Goal: Check status: Check status

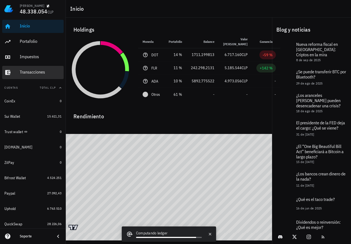
click at [41, 73] on div "Transacciones" at bounding box center [41, 71] width 42 height 5
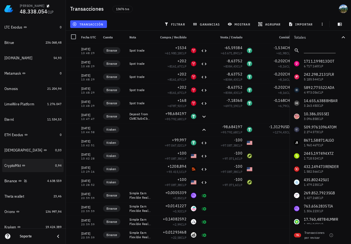
scroll to position [398, 0]
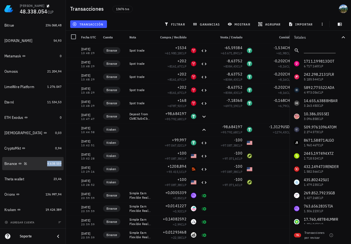
drag, startPoint x: 49, startPoint y: 165, endPoint x: 142, endPoint y: 74, distance: 129.6
click at [49, 165] on span "4.638.559" at bounding box center [54, 163] width 14 height 4
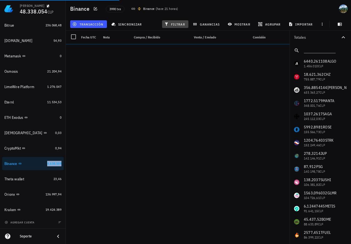
click at [171, 24] on span "filtrar" at bounding box center [175, 24] width 20 height 4
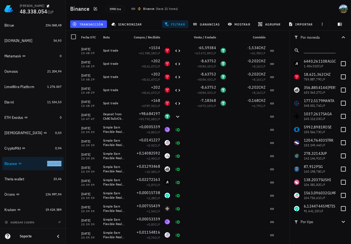
click at [177, 24] on span "filtrar" at bounding box center [175, 24] width 20 height 4
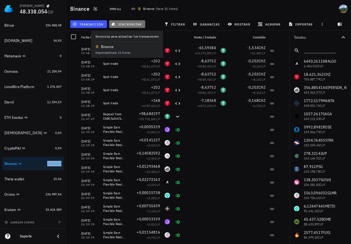
click at [137, 24] on span "sincronizar" at bounding box center [127, 24] width 29 height 4
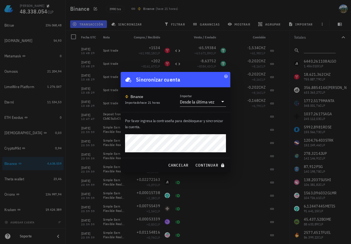
click at [193, 160] on button "continuar" at bounding box center [210, 165] width 35 height 10
